Goal: Information Seeking & Learning: Learn about a topic

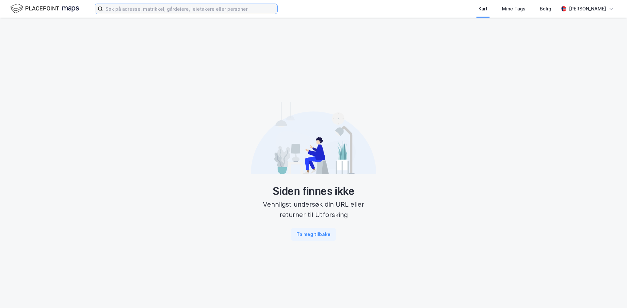
click at [163, 9] on input at bounding box center [190, 9] width 174 height 10
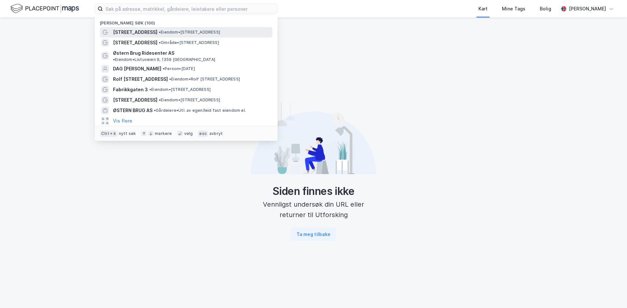
click at [139, 35] on span "[STREET_ADDRESS]" at bounding box center [135, 32] width 44 height 8
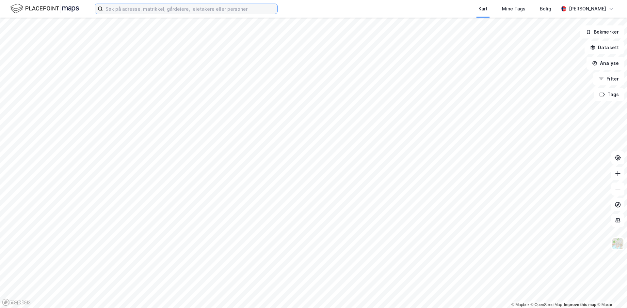
click at [152, 7] on input at bounding box center [190, 9] width 174 height 10
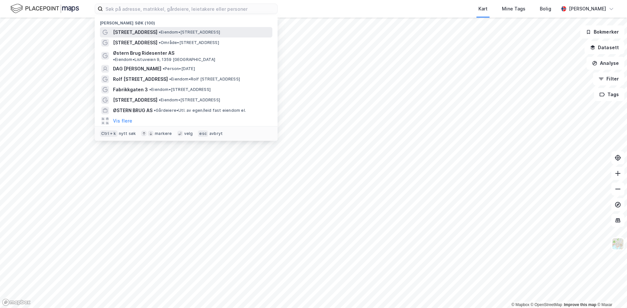
click at [146, 31] on span "[STREET_ADDRESS]" at bounding box center [135, 32] width 44 height 8
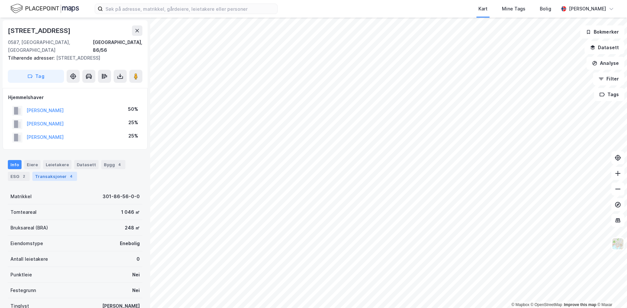
click at [59, 172] on div "Transaksjoner 4" at bounding box center [54, 176] width 45 height 9
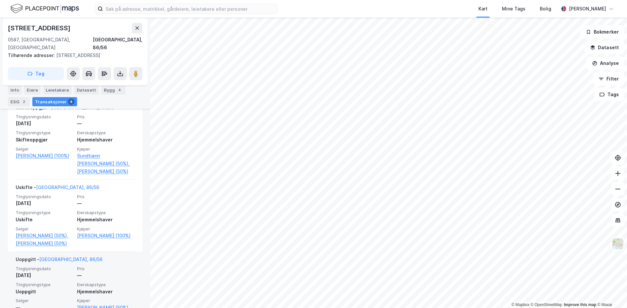
scroll to position [307, 0]
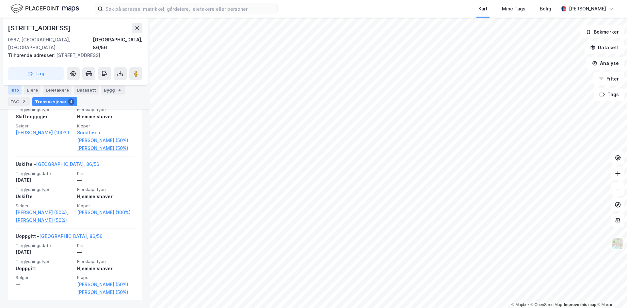
click at [11, 89] on div "Info" at bounding box center [15, 90] width 14 height 9
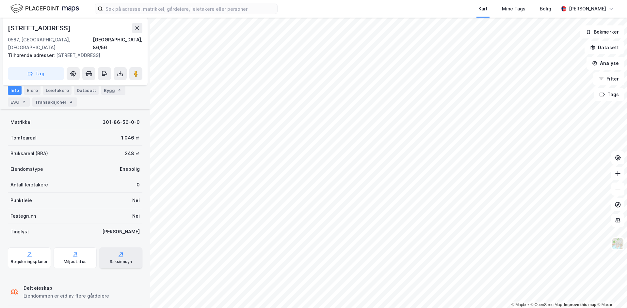
click at [119, 252] on icon at bounding box center [121, 255] width 7 height 7
